Goal: Task Accomplishment & Management: Use online tool/utility

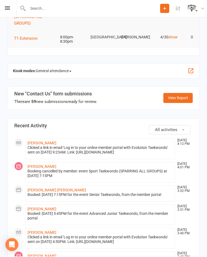
scroll to position [137, 0]
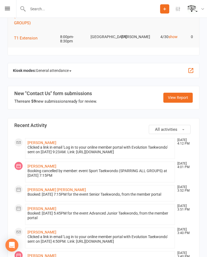
click at [69, 71] on span "General attendance" at bounding box center [54, 70] width 36 height 9
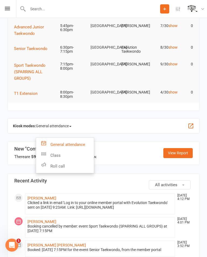
scroll to position [0, 0]
click at [64, 153] on link "Class" at bounding box center [65, 155] width 58 height 11
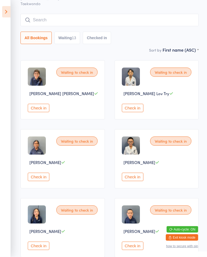
scroll to position [33, 0]
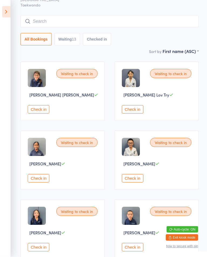
click at [182, 53] on select "First name (ASC) First name (DESC) Last name (ASC) Last name (DESC) Check in ti…" at bounding box center [181, 50] width 36 height 5
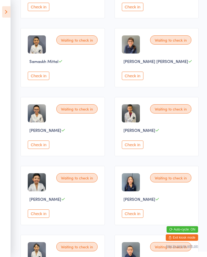
scroll to position [204, 0]
click at [3, 8] on icon at bounding box center [6, 11] width 8 height 11
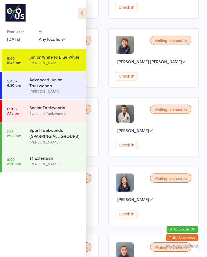
click at [60, 86] on div "Advanced Junior Taekwondo" at bounding box center [55, 82] width 52 height 12
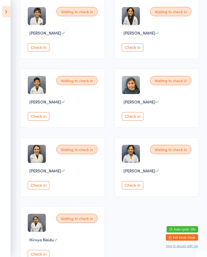
scroll to position [95, 0]
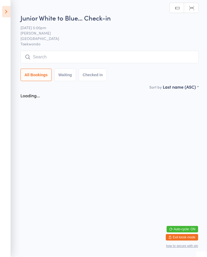
scroll to position [0, 0]
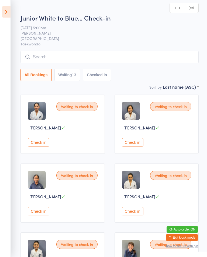
click at [4, 10] on icon at bounding box center [6, 11] width 8 height 11
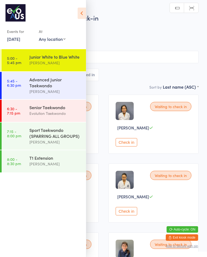
click at [23, 84] on link "5:45 - 6:30 pm Advanced Junior Taekwondo [PERSON_NAME]" at bounding box center [44, 85] width 84 height 27
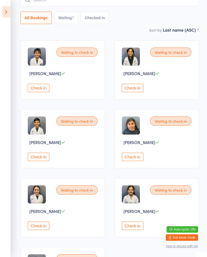
scroll to position [54, 0]
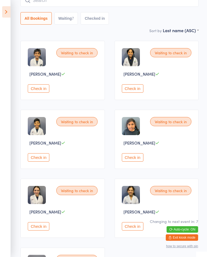
click at [1, 10] on aside "Events for [DATE] [DATE] [DATE] Sun Mon Tue Wed Thu Fri Sat 36 31 01 02 03 04 0…" at bounding box center [5, 128] width 11 height 257
click at [4, 9] on icon at bounding box center [6, 11] width 8 height 11
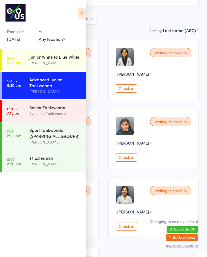
click at [23, 110] on link "6:30 - 7:15 pm Senior Taekwondo Evolution Taekwondo" at bounding box center [44, 111] width 84 height 22
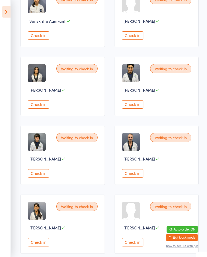
scroll to position [105, 0]
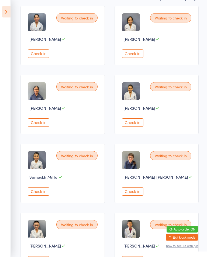
scroll to position [88, 0]
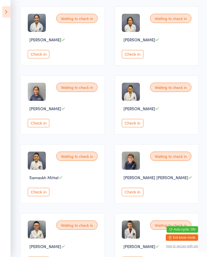
click at [4, 13] on icon at bounding box center [6, 11] width 8 height 11
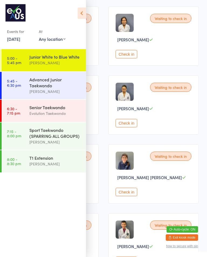
click at [29, 116] on link "6:30 - 7:15 pm Senior Taekwondo Evolution Taekwondo" at bounding box center [44, 111] width 84 height 22
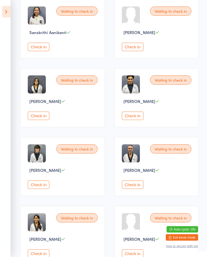
scroll to position [95, 0]
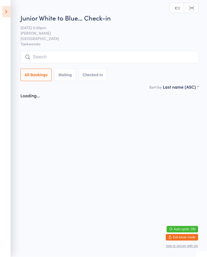
scroll to position [0, 0]
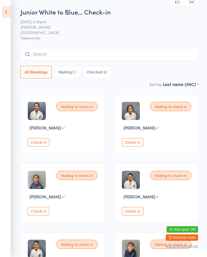
click at [9, 13] on icon at bounding box center [6, 11] width 8 height 11
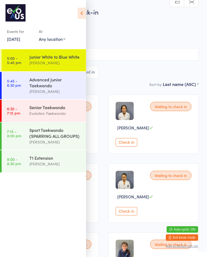
click at [22, 108] on link "6:30 - 7:15 pm Senior Taekwondo Evolution Taekwondo" at bounding box center [44, 111] width 84 height 22
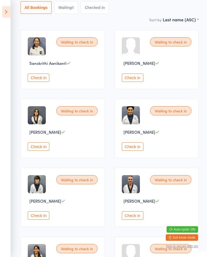
scroll to position [66, 0]
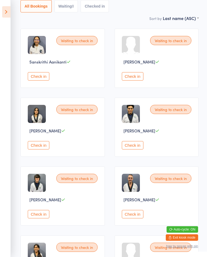
click at [8, 17] on icon at bounding box center [6, 11] width 8 height 11
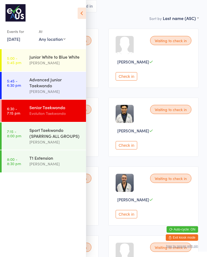
click at [30, 56] on div "Junior White to Blue White" at bounding box center [55, 57] width 52 height 6
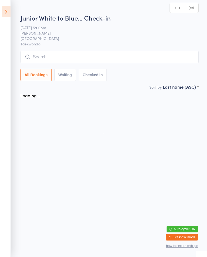
scroll to position [0, 0]
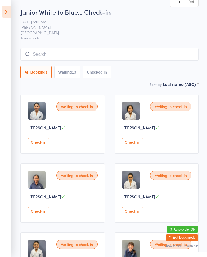
click at [76, 72] on div "13" at bounding box center [74, 72] width 4 height 4
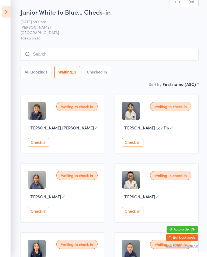
select select "0"
click at [10, 11] on icon at bounding box center [6, 11] width 8 height 11
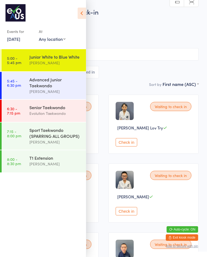
click at [19, 83] on time "5:45 - 6:30 pm" at bounding box center [14, 83] width 14 height 9
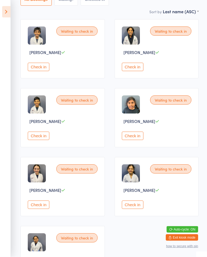
scroll to position [76, 0]
click at [1, 12] on aside "Events for [DATE] [DATE] [DATE] Sun Mon Tue Wed Thu Fri Sat 36 31 01 02 03 04 0…" at bounding box center [5, 128] width 11 height 257
click at [3, 18] on aside "Events for [DATE] [DATE] [DATE] Sun Mon Tue Wed Thu Fri Sat 36 31 01 02 03 04 0…" at bounding box center [5, 128] width 11 height 257
click at [8, 12] on icon at bounding box center [6, 11] width 8 height 11
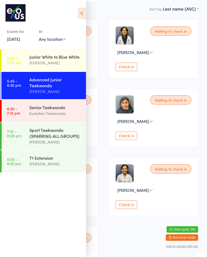
click at [43, 57] on div "Junior White to Blue White" at bounding box center [55, 57] width 52 height 6
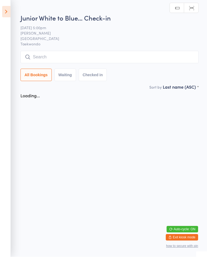
scroll to position [0, 0]
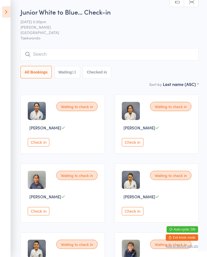
click at [25, 11] on h2 "Junior White to Blue… Check-in" at bounding box center [110, 11] width 178 height 9
click at [74, 75] on button "Waiting 13" at bounding box center [67, 72] width 26 height 12
select select "0"
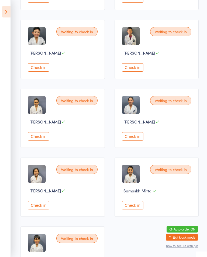
scroll to position [280, 0]
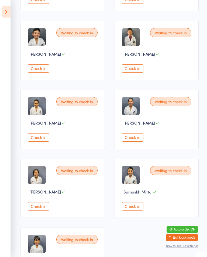
click at [134, 210] on button "Check in" at bounding box center [133, 206] width 22 height 8
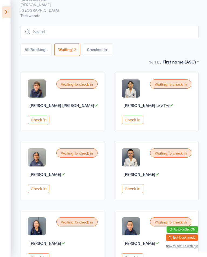
scroll to position [0, 0]
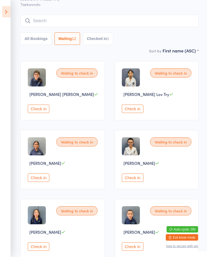
click at [47, 251] on button "Check in" at bounding box center [39, 246] width 22 height 8
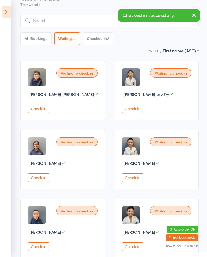
click at [35, 179] on button "Check in" at bounding box center [39, 177] width 22 height 8
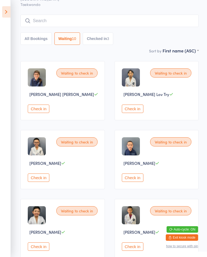
click at [39, 182] on button "Check in" at bounding box center [39, 177] width 22 height 8
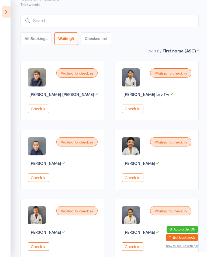
click at [39, 250] on button "Check in" at bounding box center [39, 246] width 22 height 8
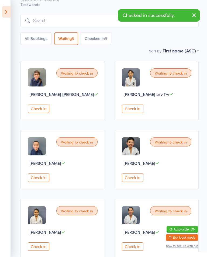
click at [135, 245] on div "Waiting to check in [PERSON_NAME] Check in" at bounding box center [157, 228] width 84 height 59
click at [137, 250] on button "Check in" at bounding box center [133, 246] width 22 height 8
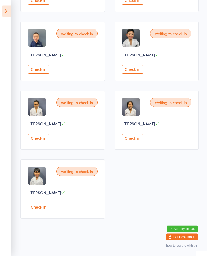
scroll to position [144, 0]
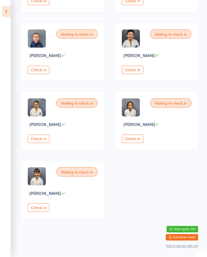
click at [42, 212] on button "Check in" at bounding box center [39, 207] width 22 height 8
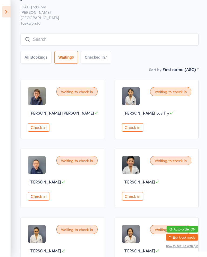
scroll to position [15, 0]
click at [137, 200] on button "Check in" at bounding box center [133, 196] width 22 height 8
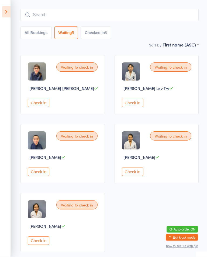
scroll to position [46, 0]
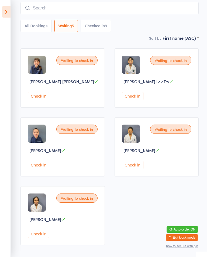
click at [39, 238] on button "Check in" at bounding box center [39, 233] width 22 height 8
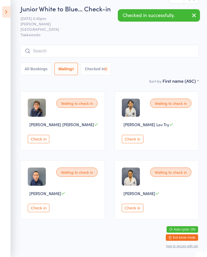
scroll to position [2, 0]
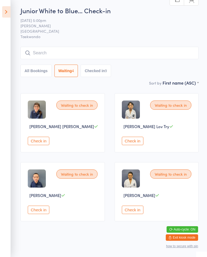
click at [36, 145] on button "Check in" at bounding box center [39, 141] width 22 height 8
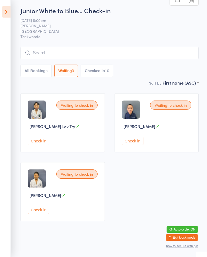
click at [39, 145] on button "Check in" at bounding box center [39, 141] width 22 height 8
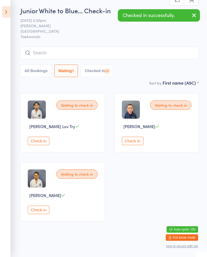
scroll to position [0, 0]
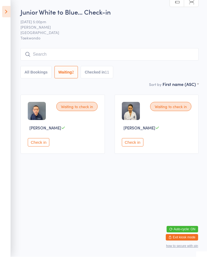
click at [39, 143] on button "Check in" at bounding box center [39, 142] width 22 height 8
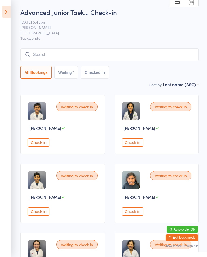
click at [36, 146] on button "Check in" at bounding box center [39, 142] width 22 height 8
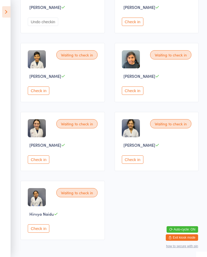
scroll to position [120, 0]
click at [38, 164] on button "Check in" at bounding box center [39, 159] width 22 height 8
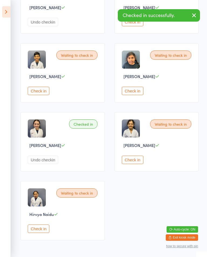
click at [43, 233] on button "Check in" at bounding box center [39, 228] width 22 height 8
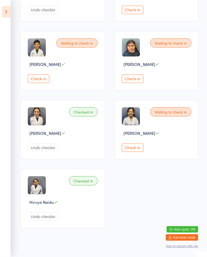
scroll to position [138, 0]
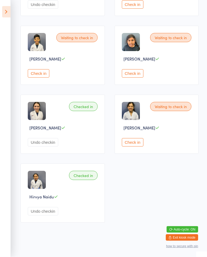
click at [129, 146] on button "Check in" at bounding box center [133, 142] width 22 height 8
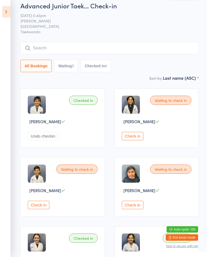
scroll to position [12, 0]
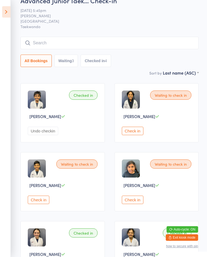
click at [133, 132] on button "Check in" at bounding box center [133, 131] width 22 height 8
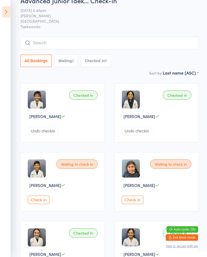
click at [139, 204] on button "Check in" at bounding box center [133, 199] width 22 height 8
click at [45, 204] on button "Check in" at bounding box center [39, 199] width 22 height 8
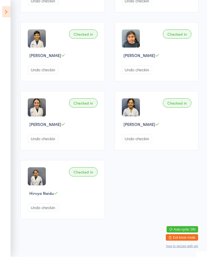
scroll to position [144, 0]
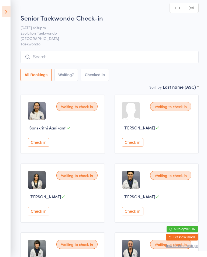
scroll to position [0, 0]
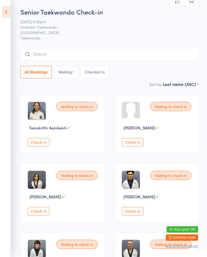
click at [135, 146] on button "Check in" at bounding box center [133, 142] width 22 height 8
click at [43, 142] on button "Check in" at bounding box center [39, 142] width 22 height 8
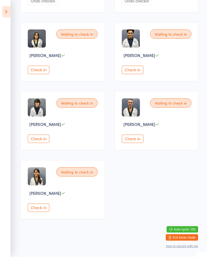
scroll to position [144, 0]
click at [141, 142] on button "Check in" at bounding box center [133, 139] width 22 height 8
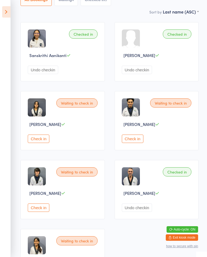
scroll to position [74, 0]
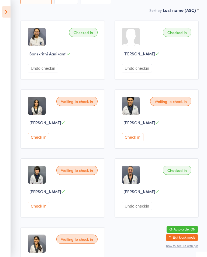
click at [47, 141] on button "Check in" at bounding box center [39, 137] width 22 height 8
click at [40, 210] on button "Check in" at bounding box center [39, 206] width 22 height 8
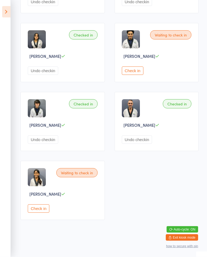
scroll to position [141, 0]
click at [44, 220] on div "Waiting to check in [PERSON_NAME] Check in" at bounding box center [63, 190] width 84 height 59
click at [45, 196] on span "[PERSON_NAME]" at bounding box center [45, 194] width 32 height 6
click at [42, 212] on button "Check in" at bounding box center [39, 208] width 22 height 8
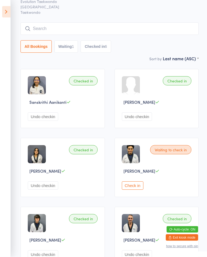
scroll to position [11, 0]
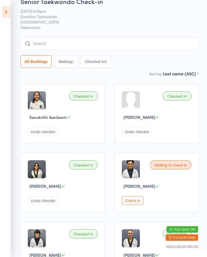
click at [134, 204] on button "Check in" at bounding box center [133, 200] width 22 height 8
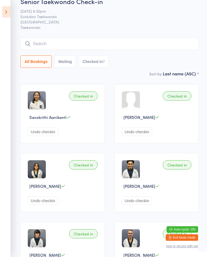
scroll to position [0, 0]
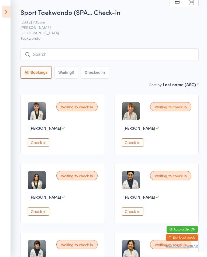
click at [43, 146] on button "Check in" at bounding box center [39, 142] width 22 height 8
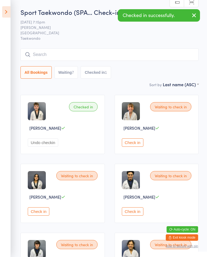
click at [187, 146] on div "Check in" at bounding box center [157, 142] width 71 height 8
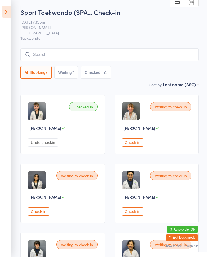
click at [134, 146] on button "Check in" at bounding box center [133, 142] width 22 height 8
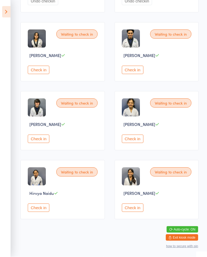
click at [40, 212] on button "Check in" at bounding box center [39, 207] width 22 height 8
click at [131, 143] on button "Check in" at bounding box center [133, 139] width 22 height 8
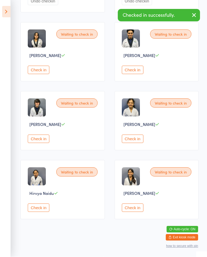
click at [138, 143] on button "Check in" at bounding box center [133, 139] width 22 height 8
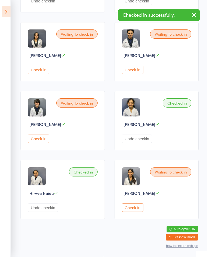
click at [148, 143] on button "Undo checkin" at bounding box center [137, 139] width 30 height 8
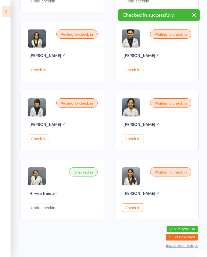
click at [131, 143] on button "Check in" at bounding box center [133, 139] width 22 height 8
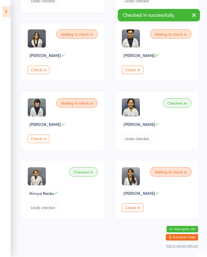
click at [138, 143] on button "Undo checkin" at bounding box center [137, 139] width 30 height 8
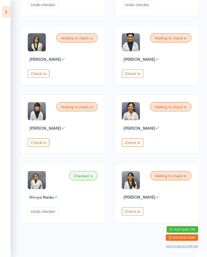
scroll to position [133, 0]
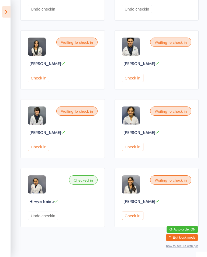
click at [136, 151] on button "Check in" at bounding box center [133, 146] width 22 height 8
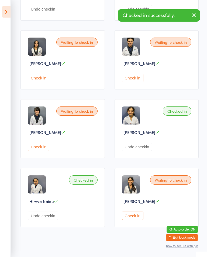
click at [150, 148] on div "Checked in Ira mukherjee Undo checkin" at bounding box center [157, 128] width 84 height 59
click at [141, 151] on button "Undo checkin" at bounding box center [137, 146] width 30 height 8
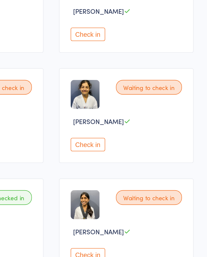
click at [129, 158] on ui-view "Sport Taekwondo (SPA… Check-in 16 Sep 7:15pm Ashleigh Brown Cranbourne West Tae…" at bounding box center [103, 52] width 207 height 357
click at [128, 156] on ui-view "Sport Taekwondo (SPA… Check-in 16 Sep 7:15pm Ashleigh Brown Cranbourne West Tae…" at bounding box center [103, 52] width 207 height 357
click at [122, 142] on button "Check in" at bounding box center [133, 146] width 22 height 8
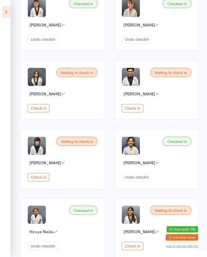
scroll to position [104, 0]
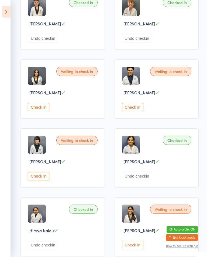
click at [144, 187] on div "Checked in Ira mukherjee Undo checkin" at bounding box center [157, 157] width 84 height 59
click at [149, 187] on div "Checked in Ira mukherjee Undo checkin" at bounding box center [157, 157] width 84 height 59
click at [148, 187] on div "Checked in Ira mukherjee Undo checkin" at bounding box center [157, 157] width 84 height 59
click at [158, 180] on div "Undo checkin" at bounding box center [157, 176] width 71 height 8
click at [144, 180] on button "Undo checkin" at bounding box center [137, 176] width 30 height 8
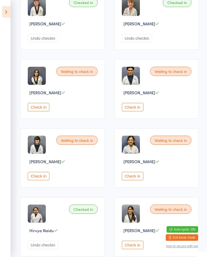
click at [130, 180] on button "Check in" at bounding box center [133, 176] width 22 height 8
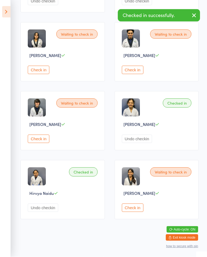
click at [53, 212] on button "Undo checkin" at bounding box center [43, 207] width 30 height 8
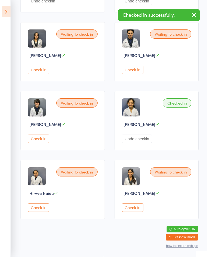
click at [39, 211] on button "Check in" at bounding box center [39, 207] width 22 height 8
click at [137, 141] on button "Undo checkin" at bounding box center [137, 139] width 30 height 8
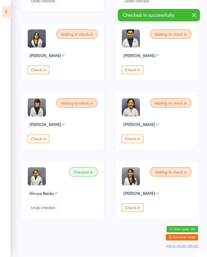
click at [32, 219] on div "Checked in Hirvya Naidu Undo checkin" at bounding box center [63, 189] width 84 height 59
click at [33, 212] on button "Undo checkin" at bounding box center [43, 207] width 30 height 8
click at [205, 256] on footer "Auto-cycle: ON Exit kiosk mode how to secure with pin" at bounding box center [201, 253] width 11 height 5
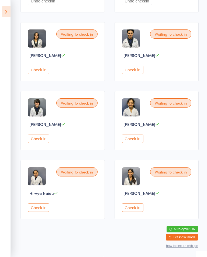
click at [40, 212] on button "Check in" at bounding box center [39, 207] width 22 height 8
click at [139, 143] on button "Check in" at bounding box center [133, 139] width 22 height 8
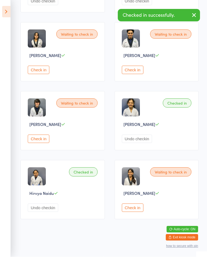
click at [144, 143] on button "Undo checkin" at bounding box center [137, 139] width 30 height 8
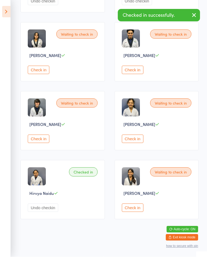
click at [49, 212] on button "Undo checkin" at bounding box center [43, 207] width 30 height 8
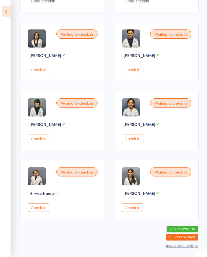
click at [131, 140] on button "Check in" at bounding box center [133, 139] width 22 height 8
click at [49, 212] on button "Check in" at bounding box center [39, 207] width 22 height 8
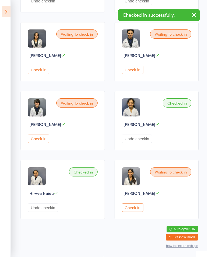
click at [50, 212] on button "Undo checkin" at bounding box center [43, 207] width 30 height 8
click at [42, 212] on button "Undo checkin" at bounding box center [43, 207] width 30 height 8
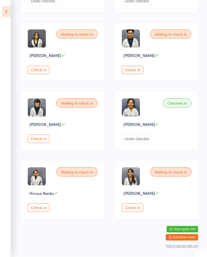
click at [140, 142] on button "Undo checkin" at bounding box center [137, 139] width 30 height 8
click at [146, 143] on button "Undo checkin" at bounding box center [137, 139] width 30 height 8
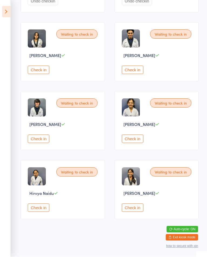
click at [141, 141] on button "Check in" at bounding box center [133, 139] width 22 height 8
click at [144, 140] on div "Check in" at bounding box center [157, 139] width 71 height 8
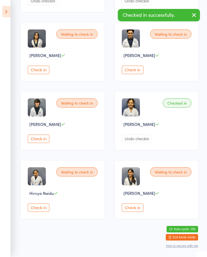
click at [41, 212] on button "Check in" at bounding box center [39, 207] width 22 height 8
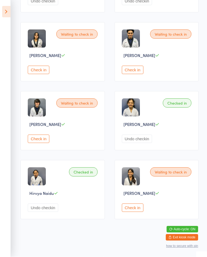
click at [93, 150] on div "Waiting to check in Ethan Leung Check in" at bounding box center [63, 120] width 84 height 59
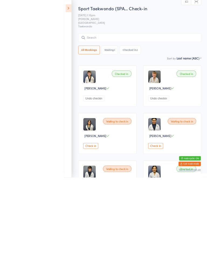
scroll to position [152, 0]
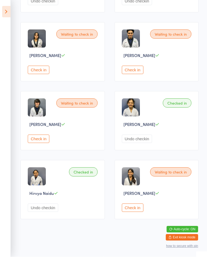
click at [50, 123] on span "[PERSON_NAME]" at bounding box center [45, 124] width 32 height 6
click at [44, 135] on button "Check in" at bounding box center [39, 139] width 22 height 8
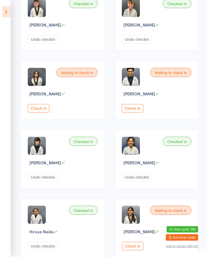
scroll to position [103, 0]
click at [134, 112] on button "Check in" at bounding box center [133, 108] width 22 height 8
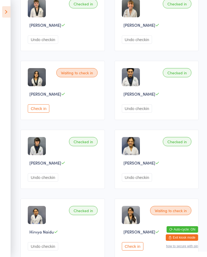
click at [47, 111] on button "Check in" at bounding box center [39, 108] width 22 height 8
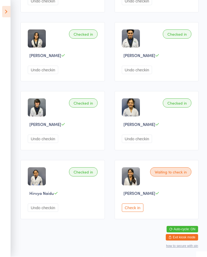
click at [137, 212] on button "Check in" at bounding box center [133, 207] width 22 height 8
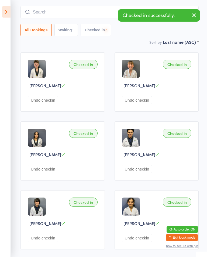
scroll to position [0, 0]
